Goal: Check status: Check status

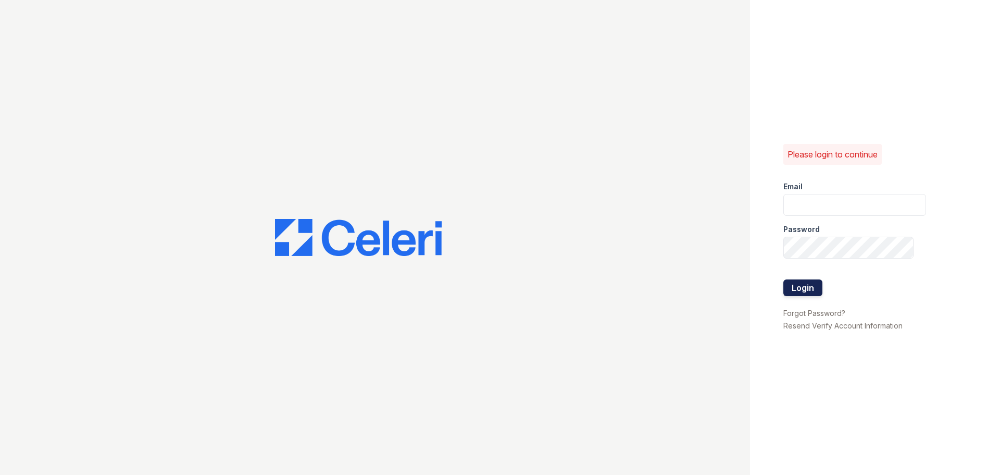
type input "[EMAIL_ADDRESS][DOMAIN_NAME]"
click at [799, 290] on button "Login" at bounding box center [802, 287] width 39 height 17
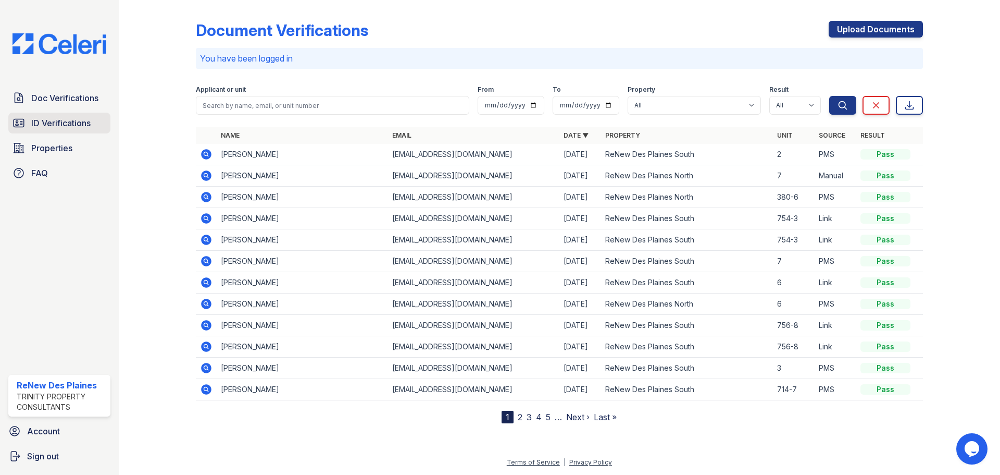
click at [59, 118] on span "ID Verifications" at bounding box center [60, 123] width 59 height 13
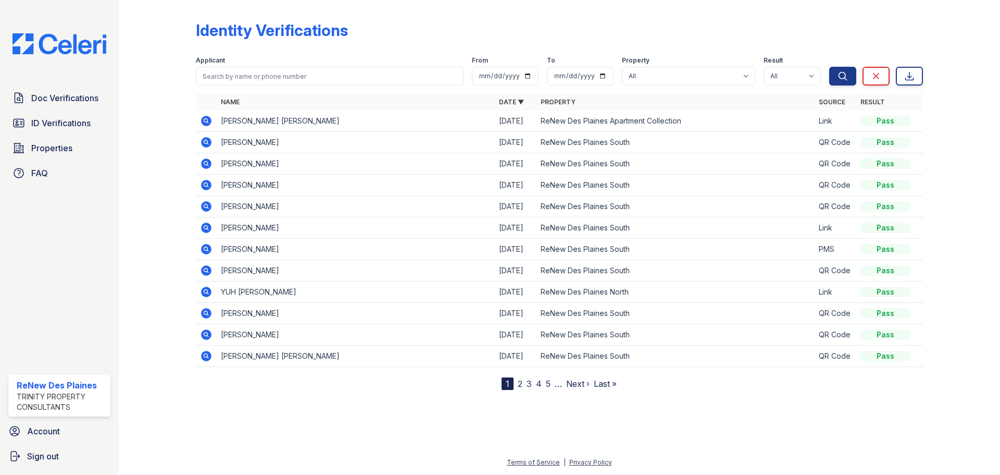
click at [66, 99] on span "Doc Verifications" at bounding box center [64, 98] width 67 height 13
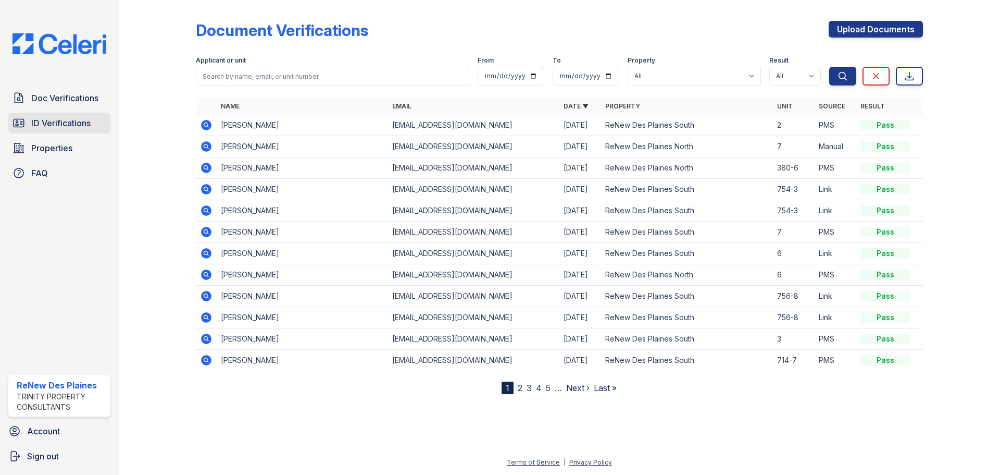
click at [55, 118] on span "ID Verifications" at bounding box center [60, 123] width 59 height 13
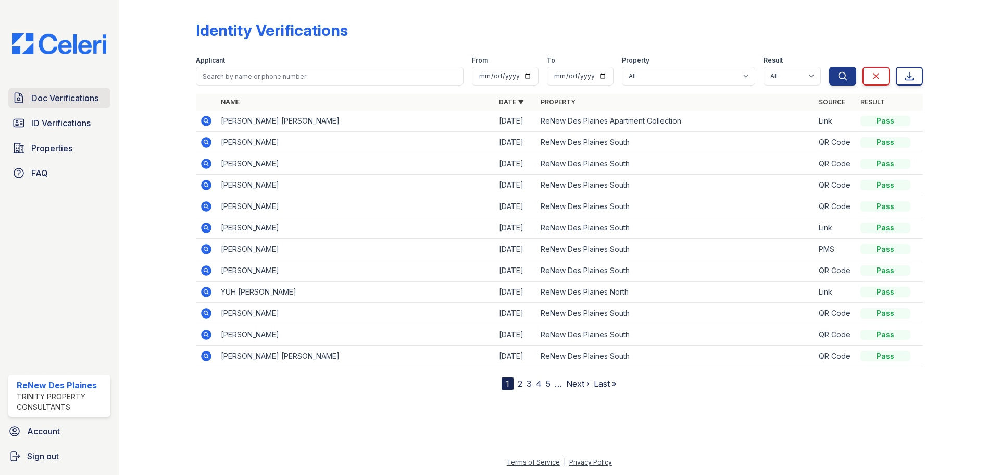
click at [93, 93] on span "Doc Verifications" at bounding box center [64, 98] width 67 height 13
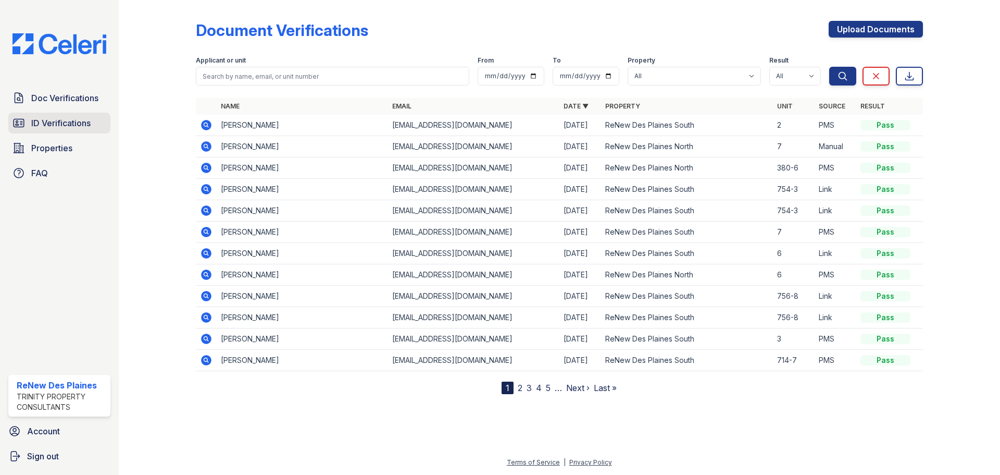
click at [79, 116] on link "ID Verifications" at bounding box center [59, 123] width 102 height 21
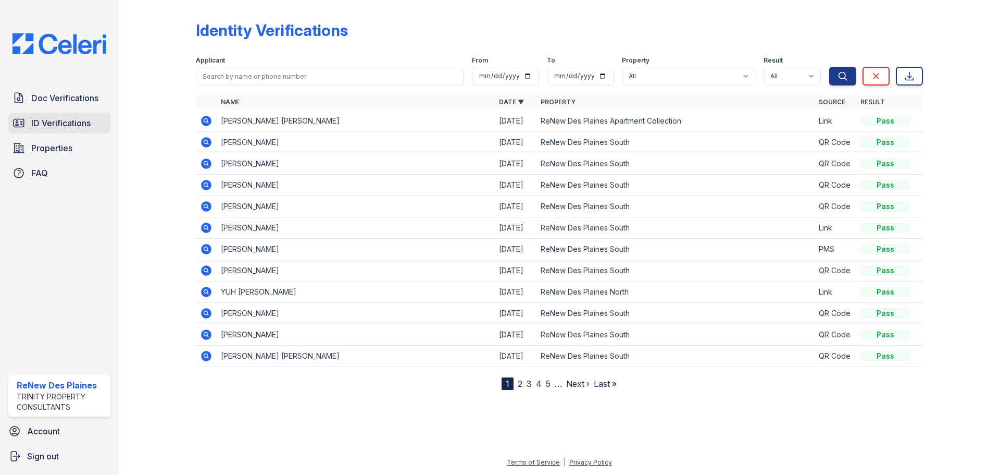
click at [50, 120] on span "ID Verifications" at bounding box center [60, 123] width 59 height 13
click at [49, 120] on span "ID Verifications" at bounding box center [60, 123] width 59 height 13
click at [63, 121] on span "ID Verifications" at bounding box center [60, 123] width 59 height 13
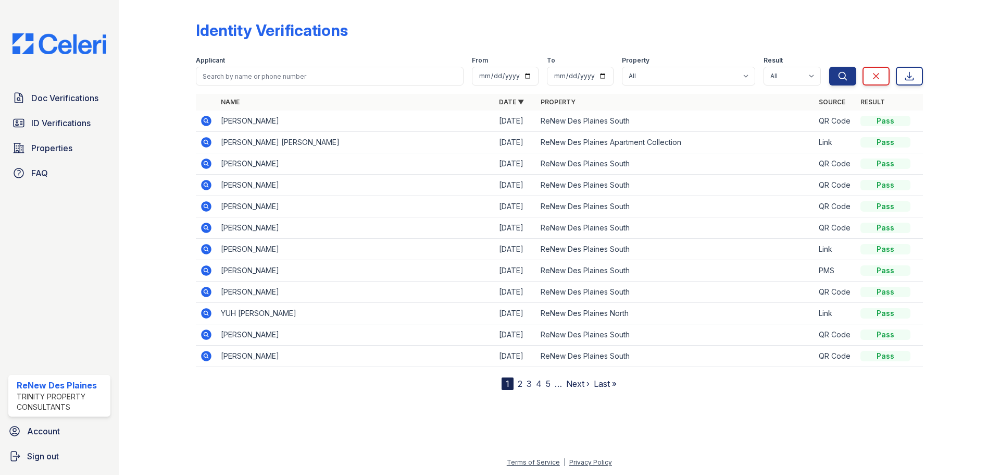
click at [207, 124] on icon at bounding box center [206, 121] width 10 height 10
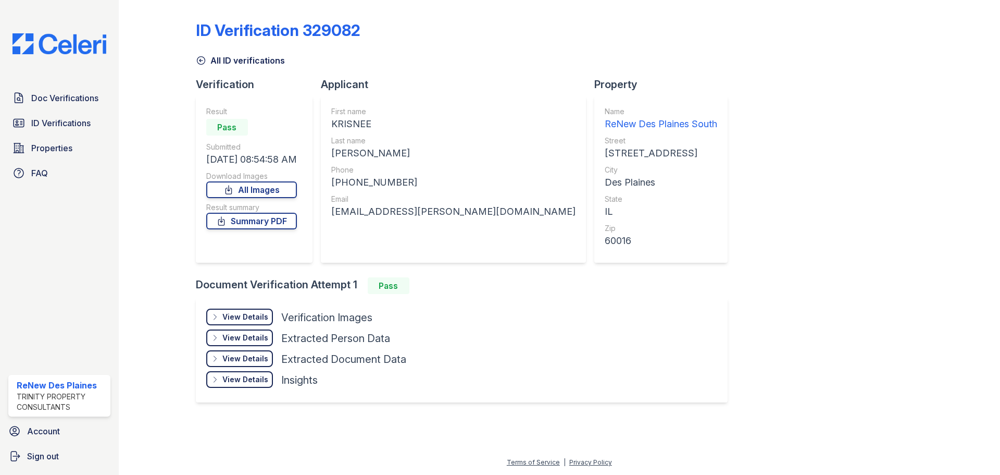
click at [239, 315] on div "View Details" at bounding box center [245, 316] width 46 height 10
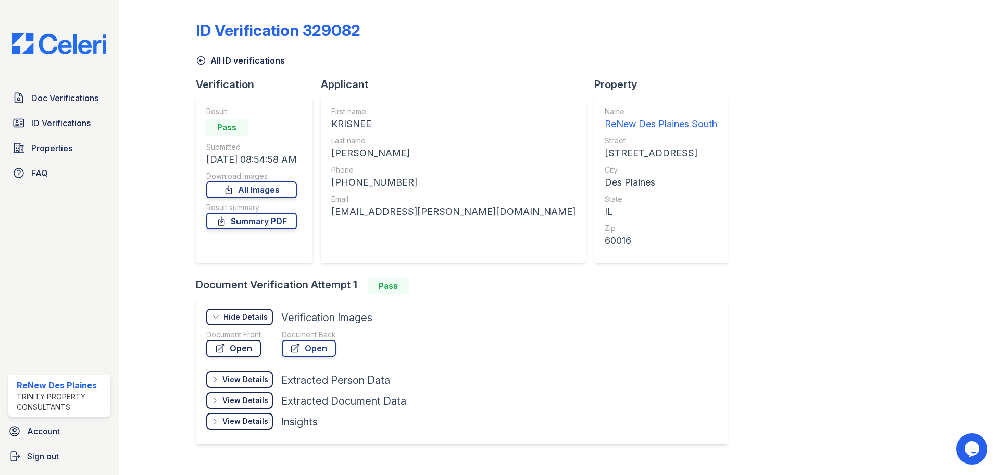
click at [250, 348] on link "Open" at bounding box center [233, 348] width 55 height 17
